Goal: Find specific page/section: Find specific page/section

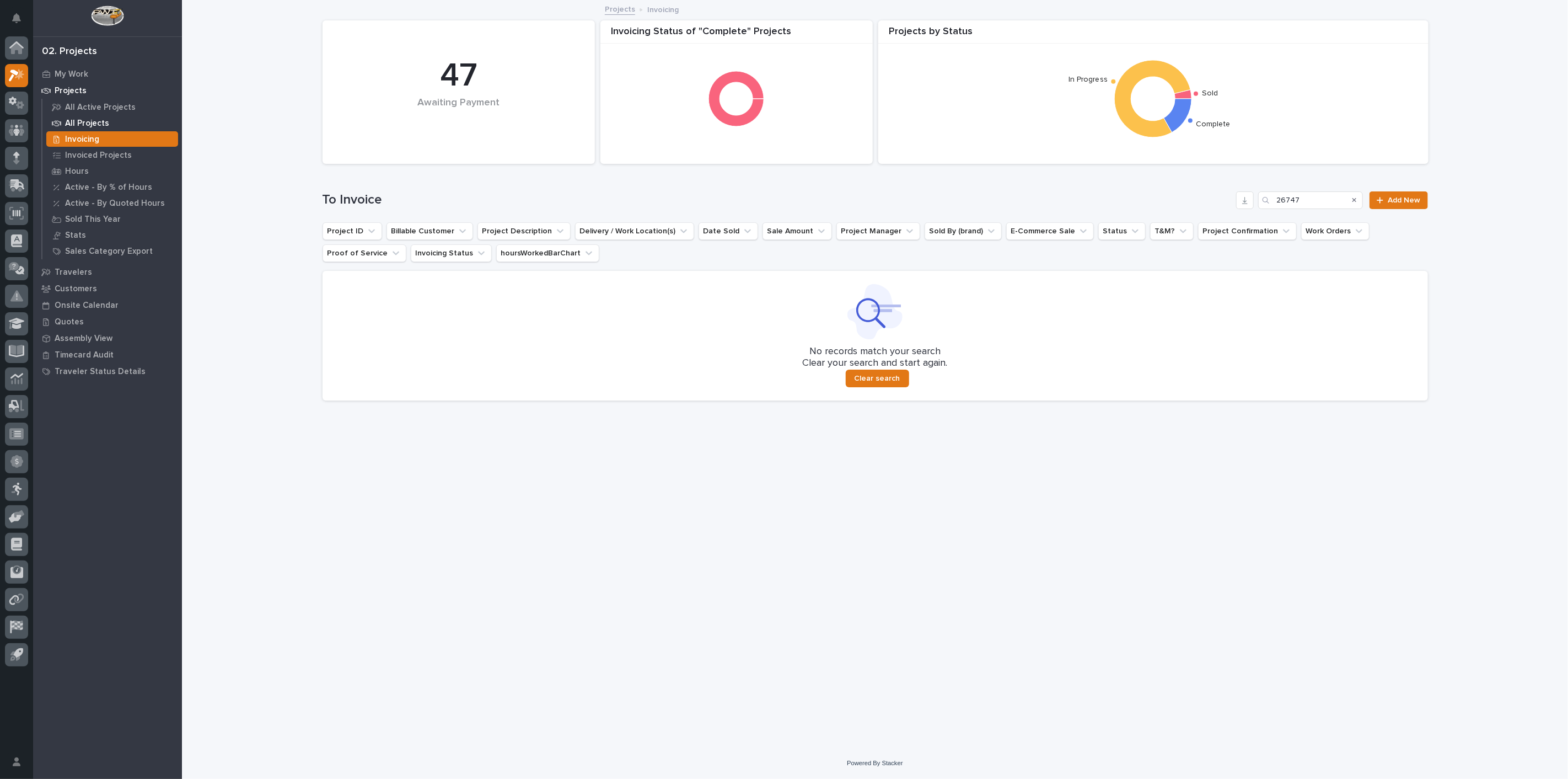
click at [83, 117] on div "All Projects" at bounding box center [112, 123] width 132 height 15
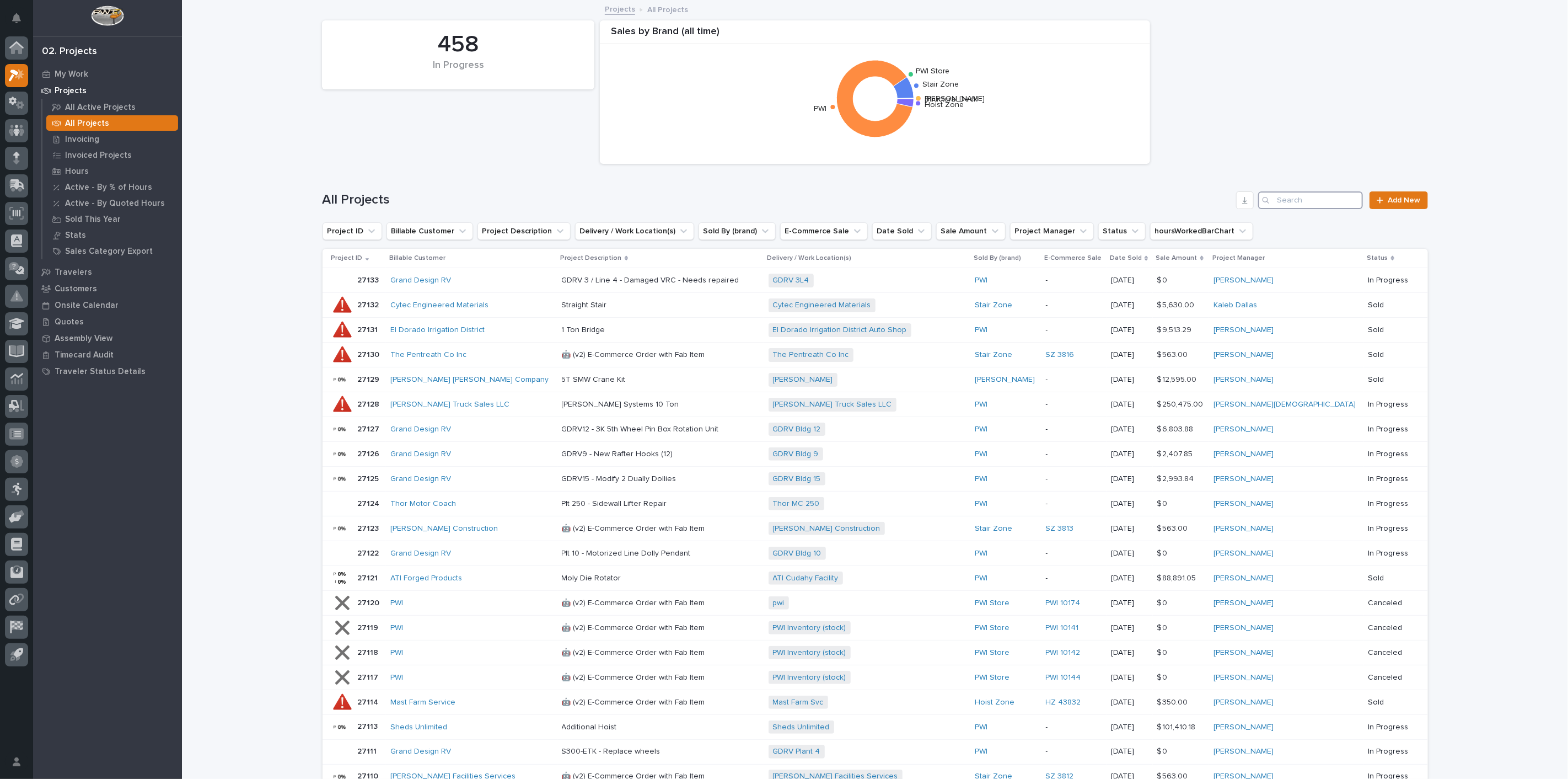
click at [1308, 200] on input "Search" at bounding box center [1311, 200] width 105 height 18
drag, startPoint x: 1320, startPoint y: 210, endPoint x: 1318, endPoint y: 201, distance: 9.2
click at [1319, 210] on div "All Projects Add New" at bounding box center [875, 196] width 1106 height 53
click at [1318, 203] on input "Search" at bounding box center [1311, 200] width 105 height 18
click at [1317, 196] on input "Search" at bounding box center [1311, 200] width 105 height 18
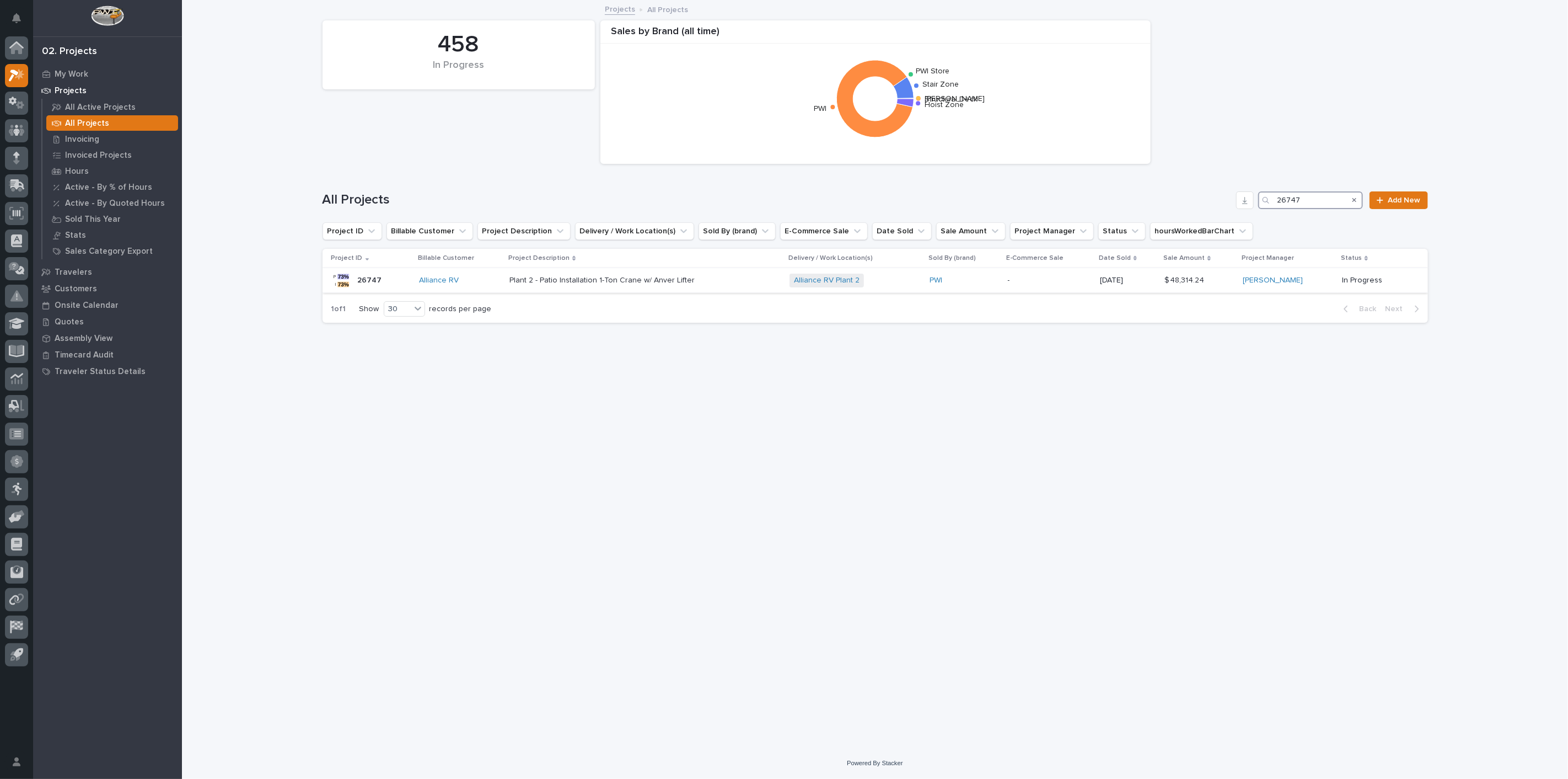
type input "26747"
click at [366, 282] on p "26747" at bounding box center [371, 279] width 26 height 12
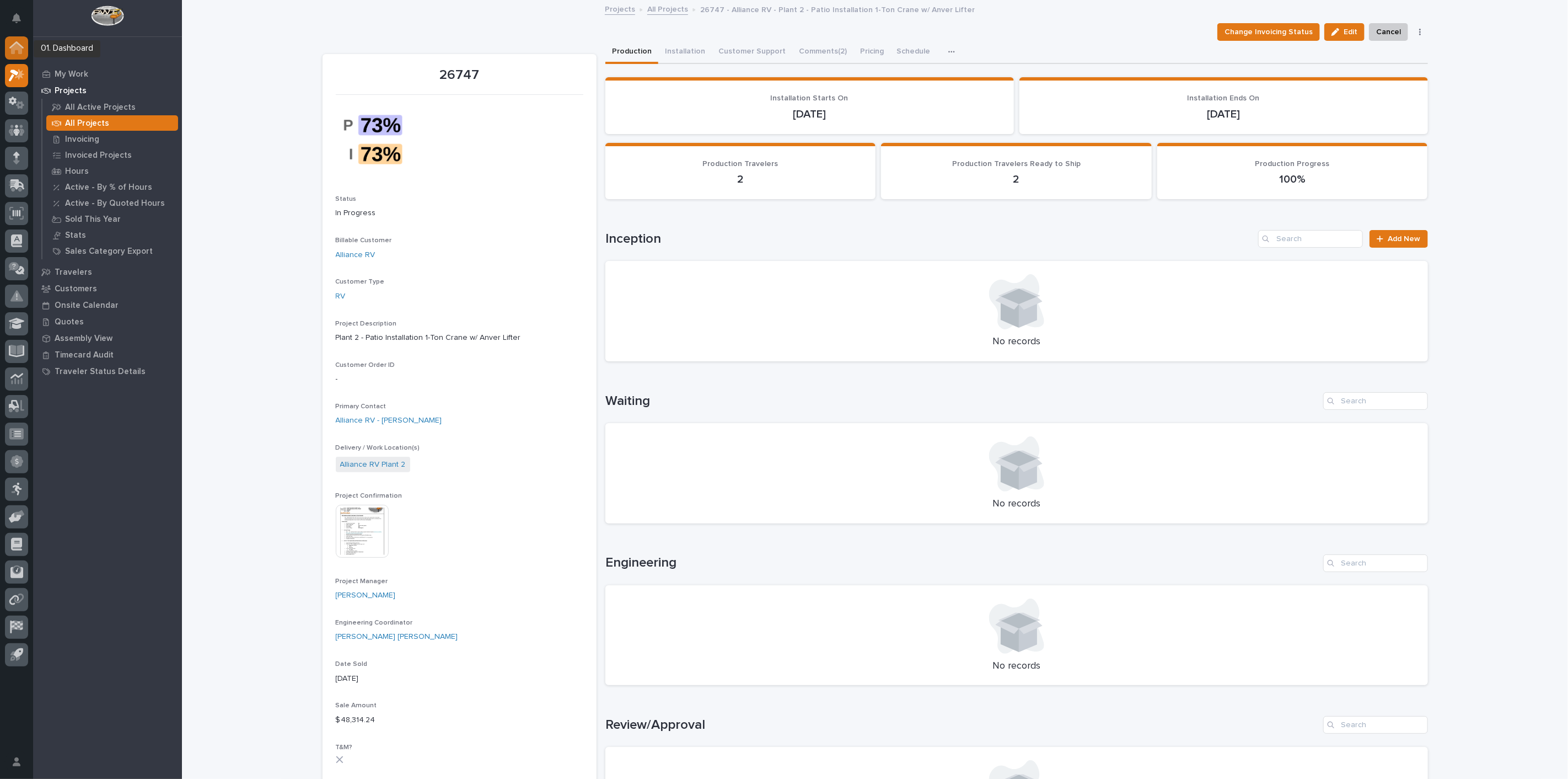
click at [20, 49] on icon at bounding box center [16, 48] width 11 height 11
